Goal: Transaction & Acquisition: Purchase product/service

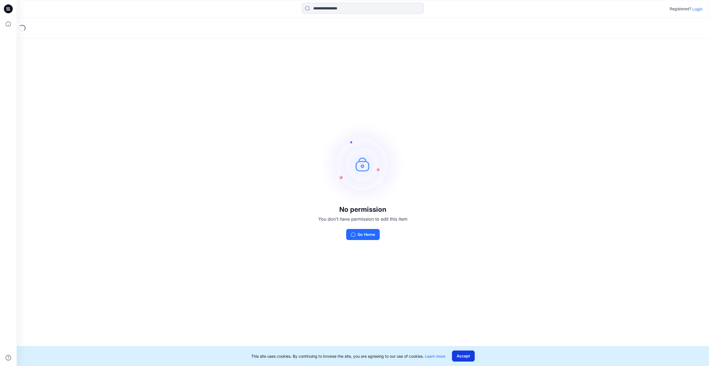
click at [459, 353] on button "Accept" at bounding box center [463, 355] width 23 height 11
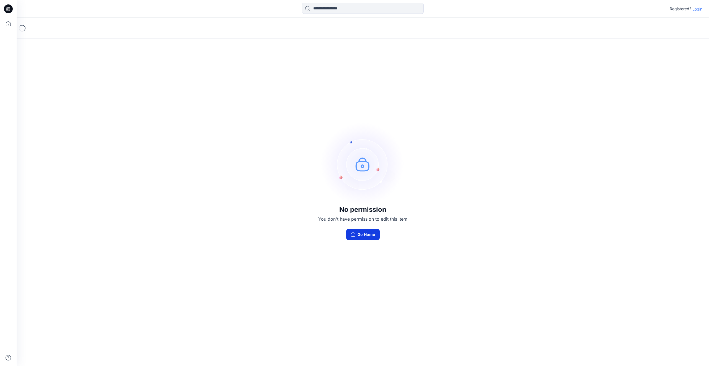
click at [366, 234] on button "Go Home" at bounding box center [362, 234] width 33 height 11
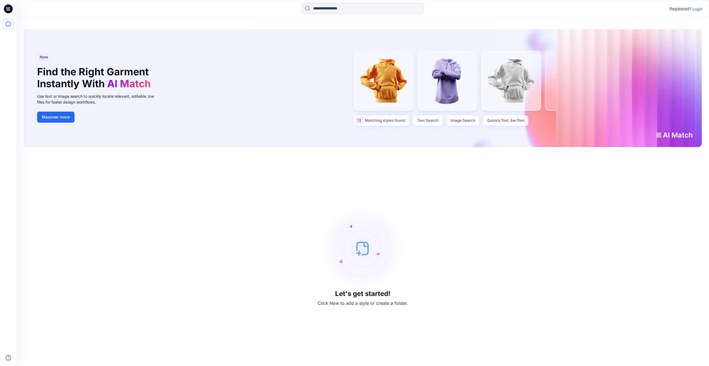
click at [697, 9] on p "Login" at bounding box center [697, 9] width 10 height 6
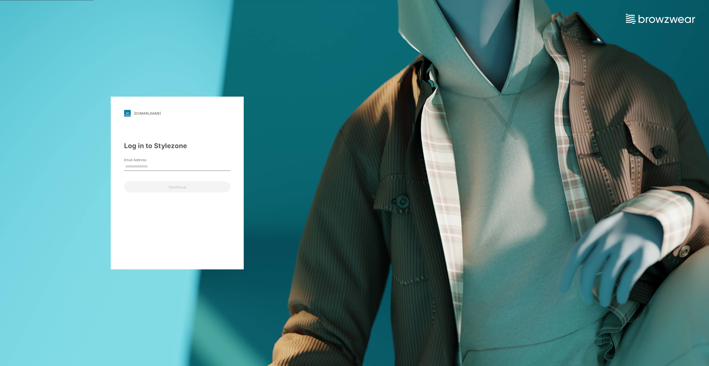
type input "**********"
click at [169, 185] on button "Continue" at bounding box center [177, 186] width 106 height 11
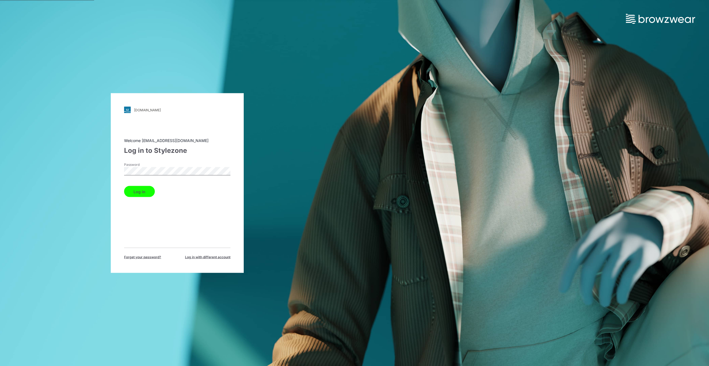
click at [144, 192] on button "Log in" at bounding box center [139, 191] width 31 height 11
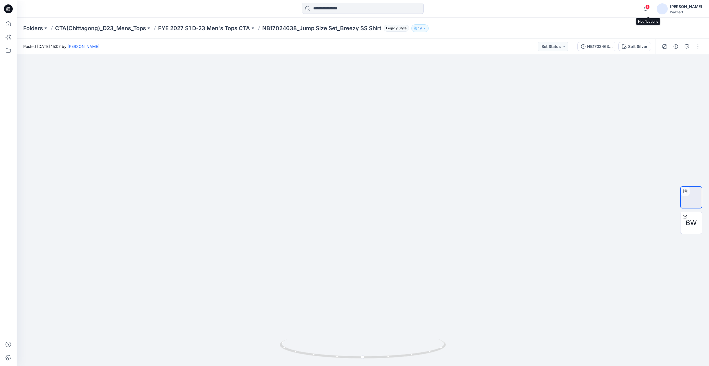
click at [649, 9] on span "1" at bounding box center [647, 7] width 4 height 4
